Goal: Check status

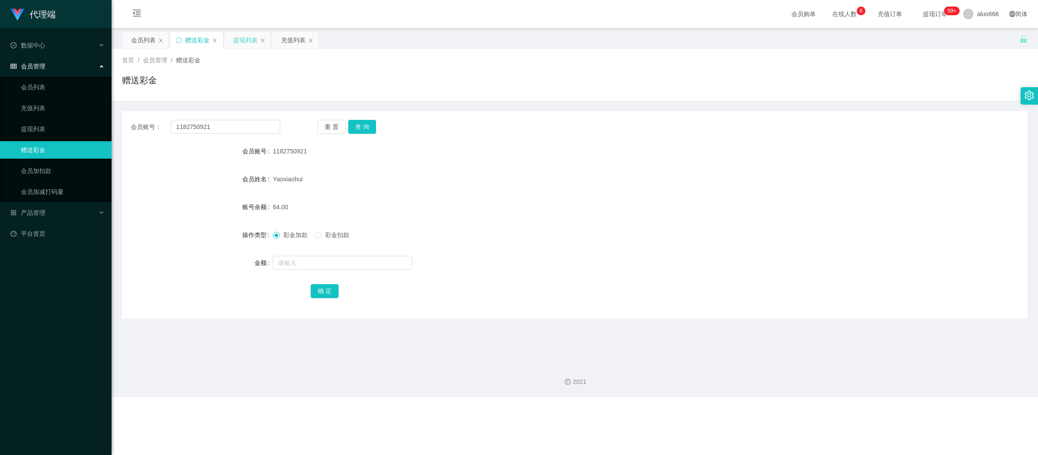
click at [244, 42] on div "提现列表" at bounding box center [245, 40] width 24 height 17
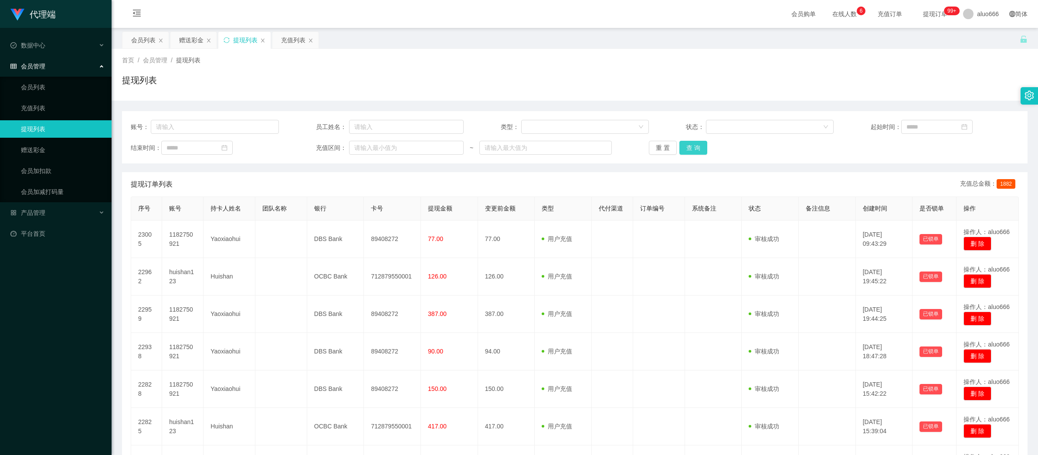
click at [693, 146] on button "查 询" at bounding box center [694, 148] width 28 height 14
click at [289, 42] on div "充值列表" at bounding box center [293, 40] width 24 height 17
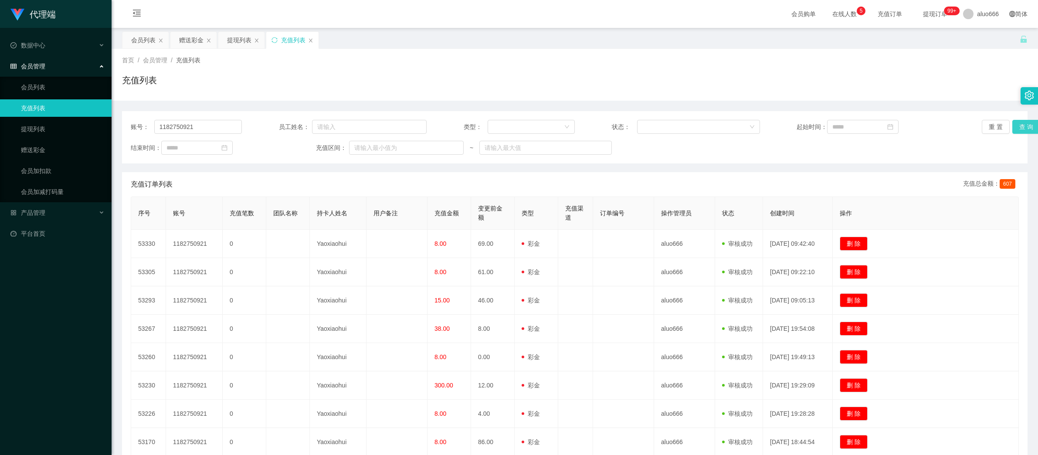
click at [1015, 128] on button "查 询" at bounding box center [1027, 127] width 28 height 14
